Goal: Information Seeking & Learning: Learn about a topic

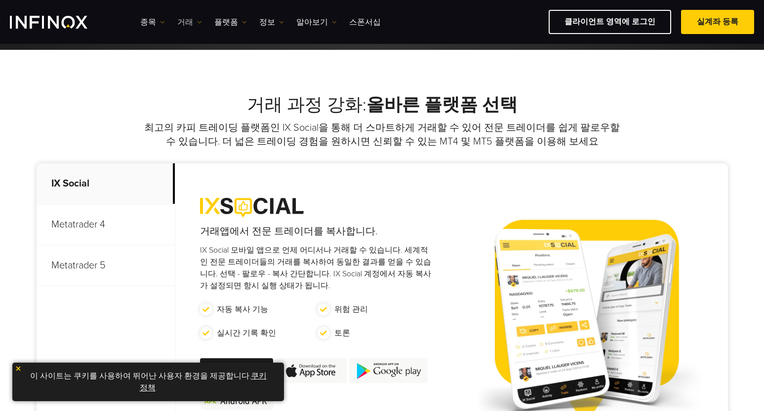
click at [193, 21] on link "거래" at bounding box center [189, 22] width 25 height 12
click at [224, 23] on link "플랫폼" at bounding box center [230, 22] width 33 height 12
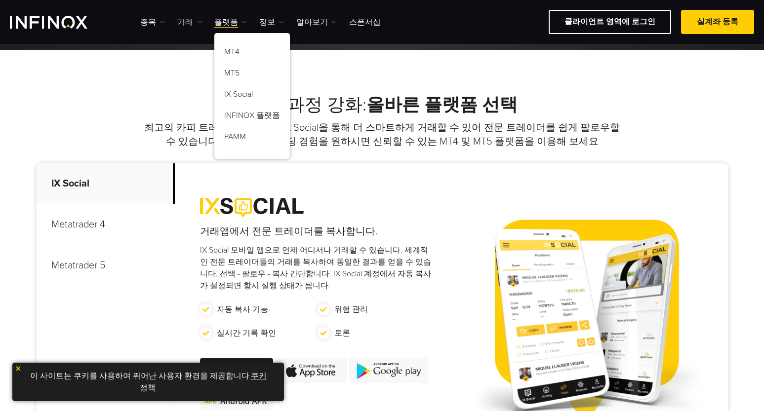
click at [185, 23] on link "거래" at bounding box center [189, 22] width 25 height 12
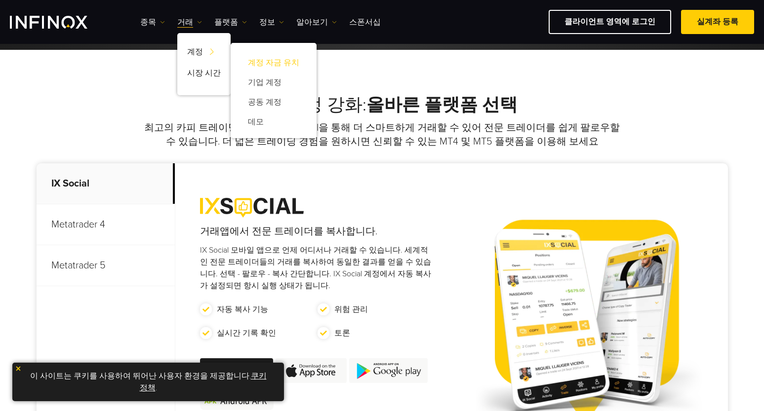
click at [282, 69] on link "계정 자금 유치" at bounding box center [274, 63] width 66 height 20
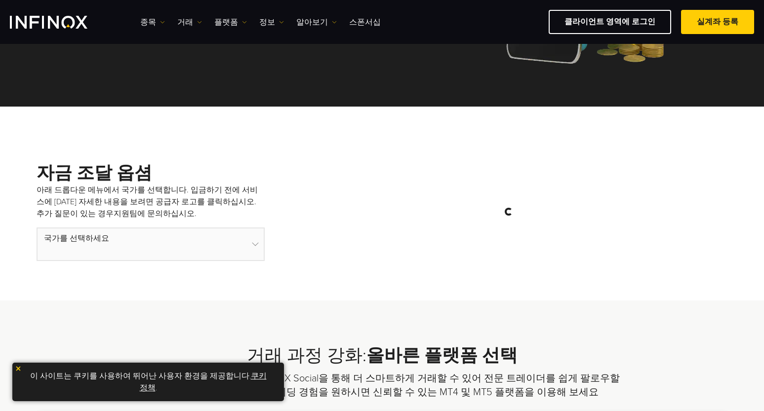
scroll to position [198, 0]
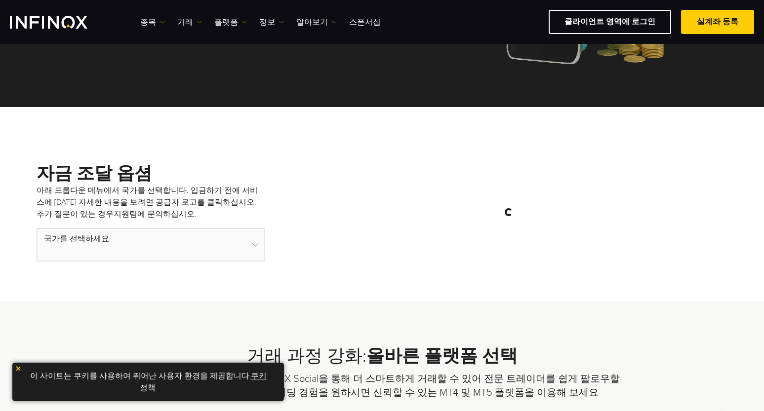
click at [145, 243] on select at bounding box center [151, 245] width 228 height 34
click at [252, 252] on select at bounding box center [151, 245] width 228 height 34
click at [179, 17] on link "거래" at bounding box center [189, 22] width 25 height 12
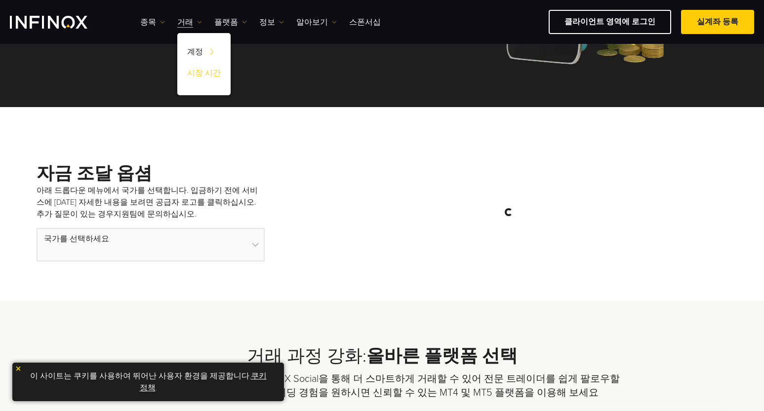
click at [199, 80] on link "시장 시간" at bounding box center [203, 74] width 53 height 21
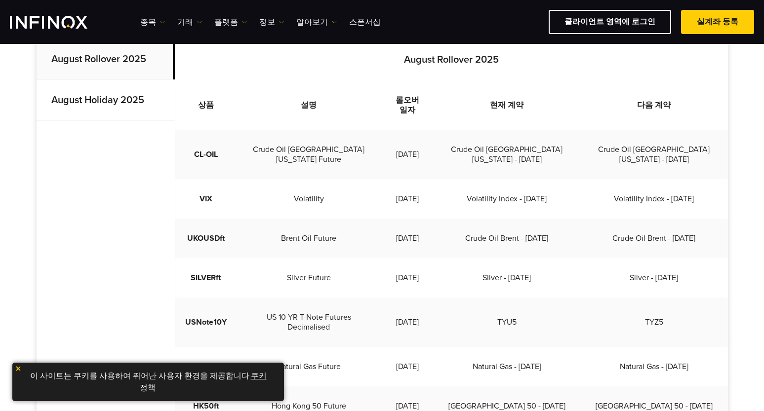
scroll to position [296, 0]
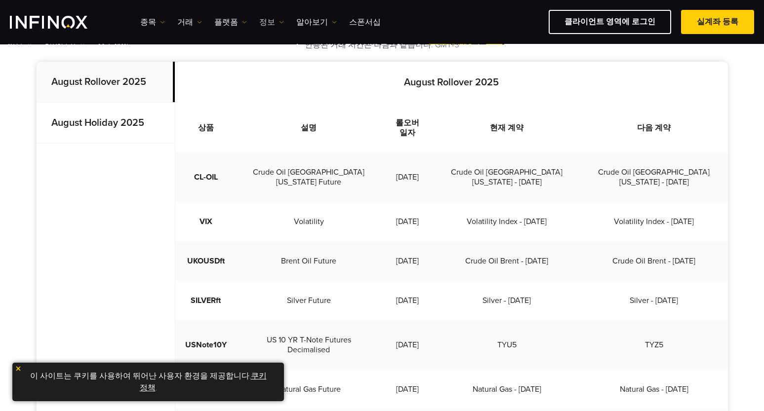
click at [260, 24] on link "정보" at bounding box center [271, 22] width 25 height 12
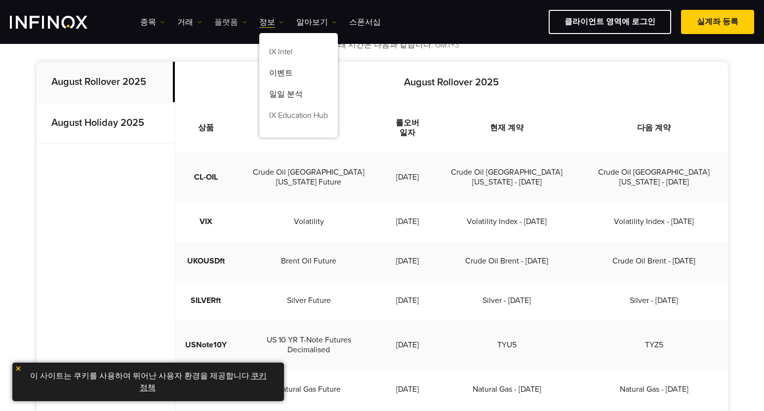
click at [233, 26] on link "플랫폼" at bounding box center [230, 22] width 33 height 12
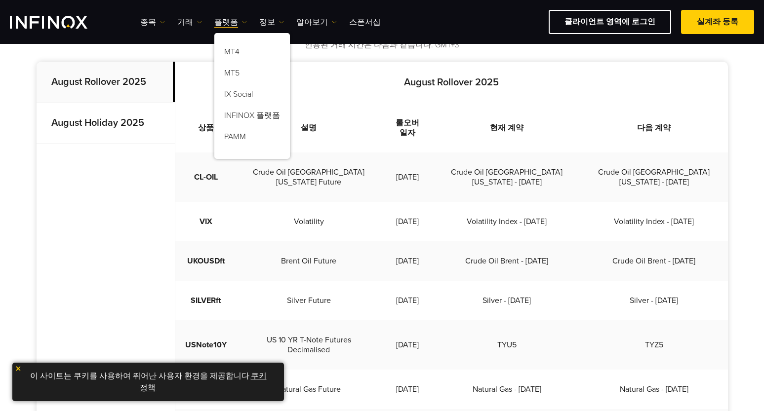
click at [297, 68] on div "August Rollover 2025 상품 설명 롤오버 일자 현재 계약 다음 계약 CL-OIL Crude Oil [GEOGRAPHIC_DATA…" at bounding box center [451, 354] width 553 height 585
